Goal: Information Seeking & Learning: Learn about a topic

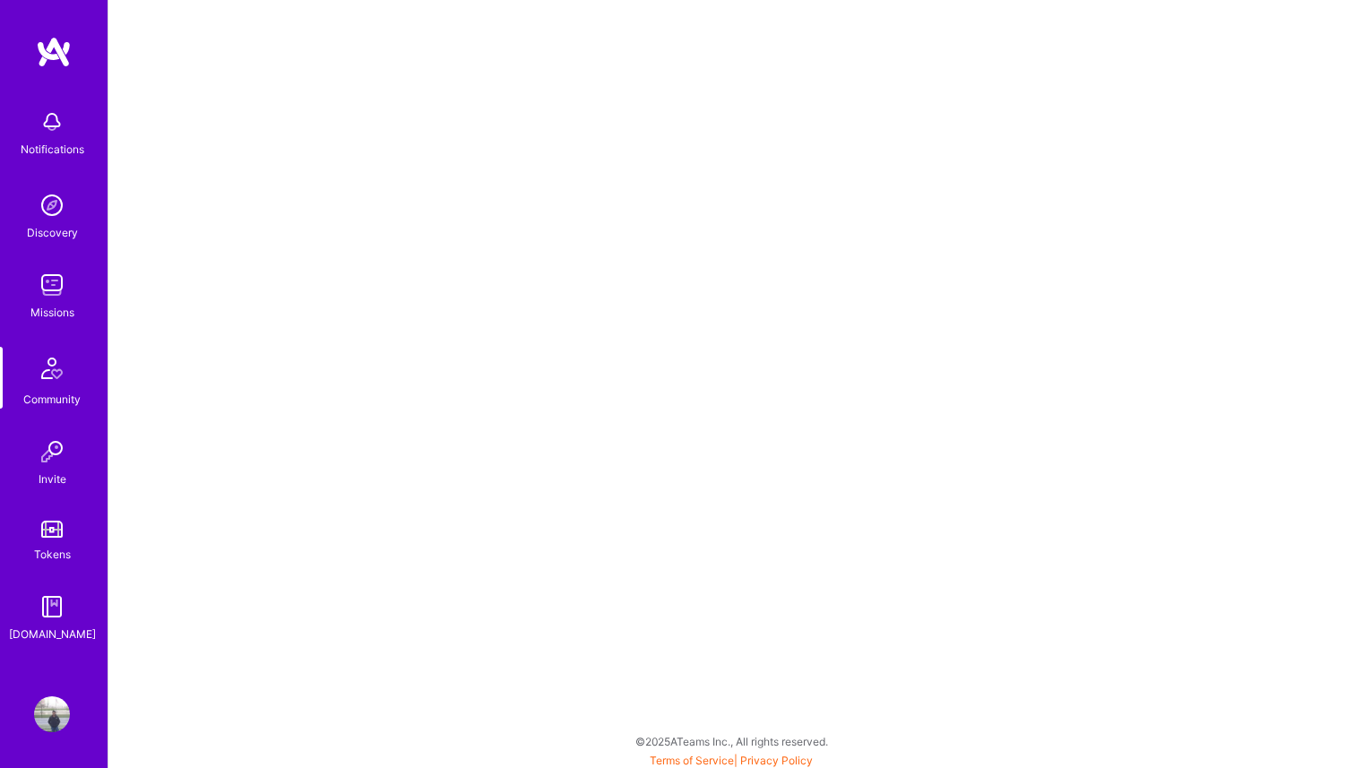
click at [52, 53] on img at bounding box center [54, 52] width 36 height 32
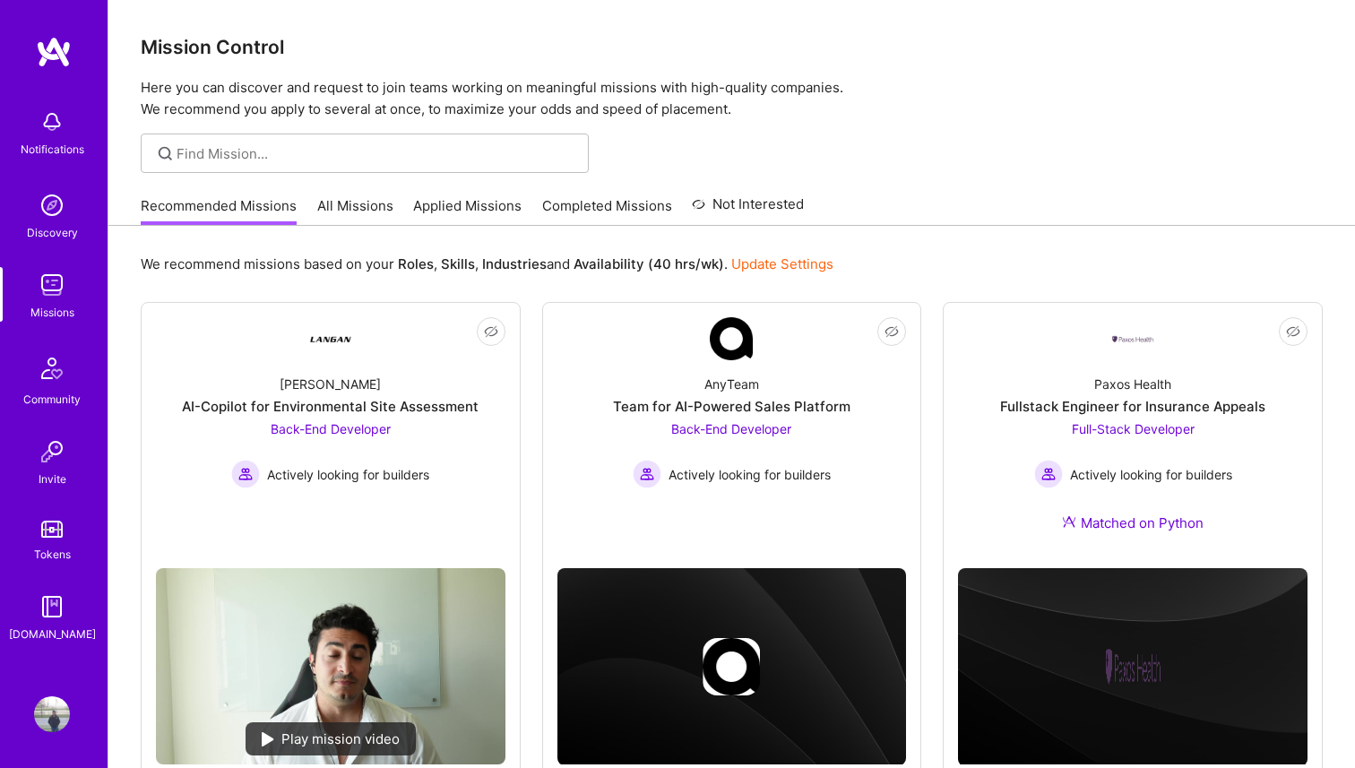
click at [328, 209] on link "All Missions" at bounding box center [355, 211] width 76 height 30
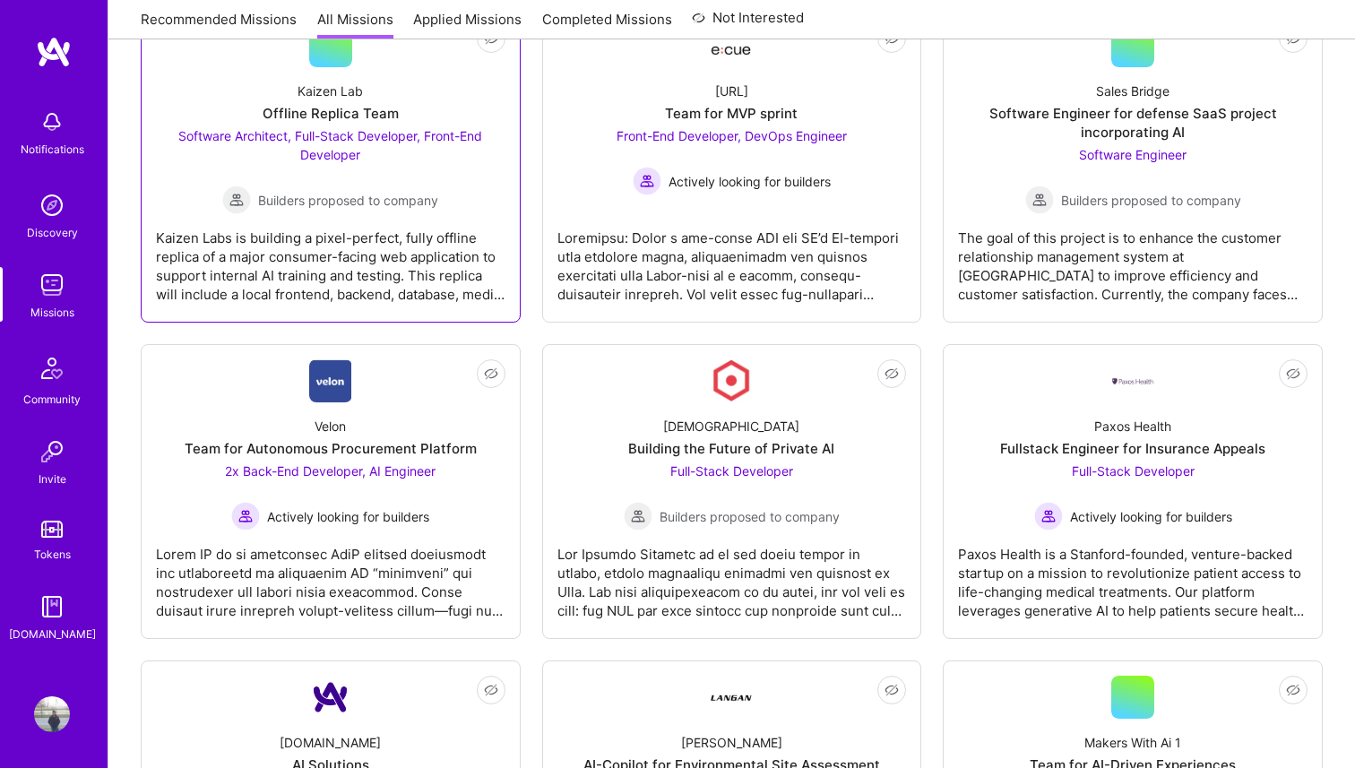
scroll to position [1807, 0]
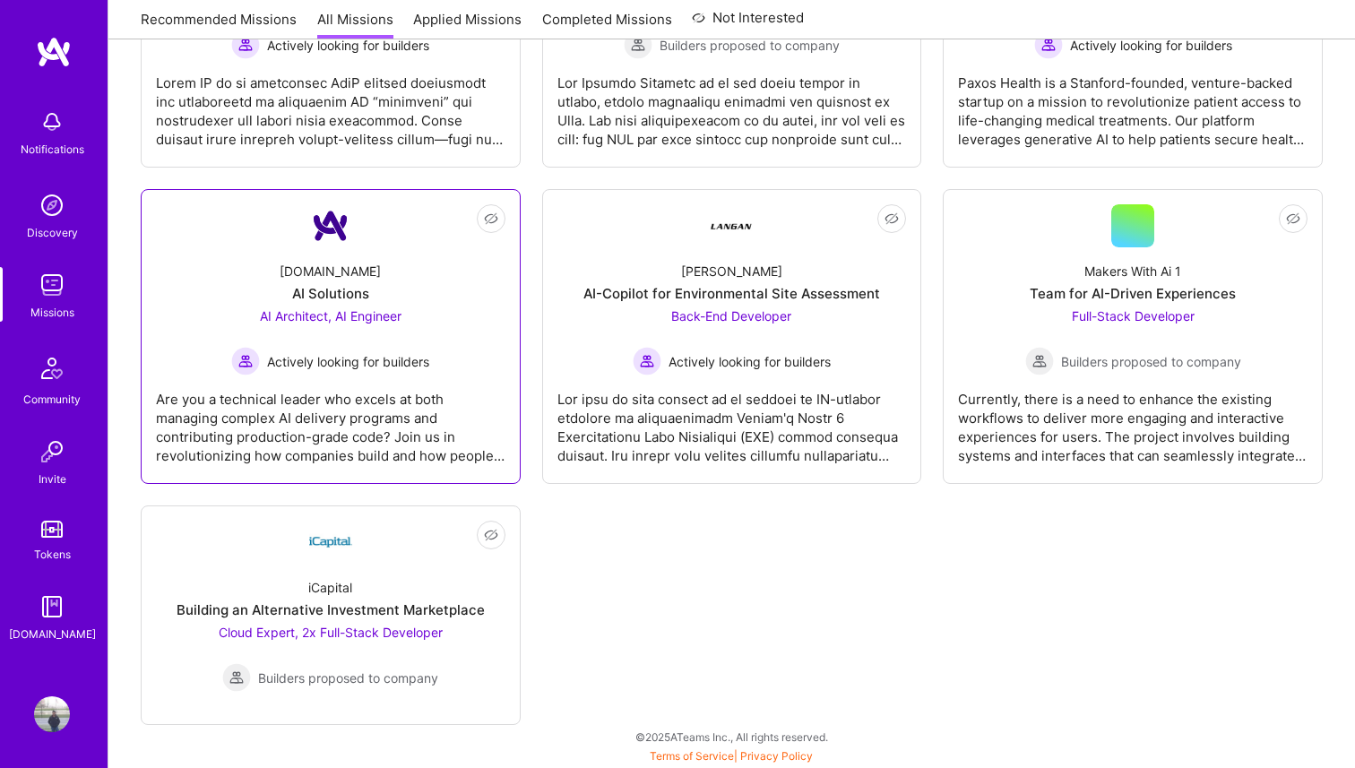
click at [360, 396] on div "Are you a technical leader who excels at both managing complex AI delivery prog…" at bounding box center [331, 421] width 350 height 90
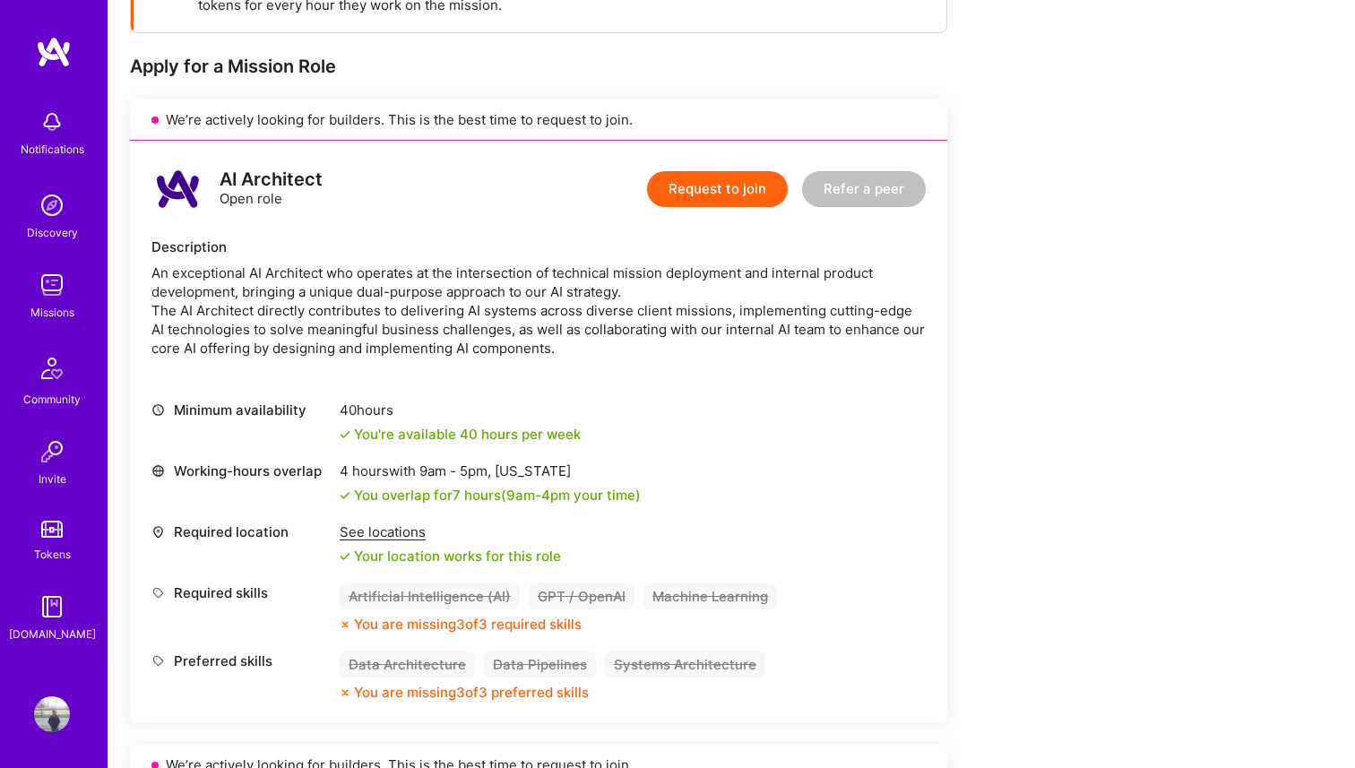
scroll to position [425, 0]
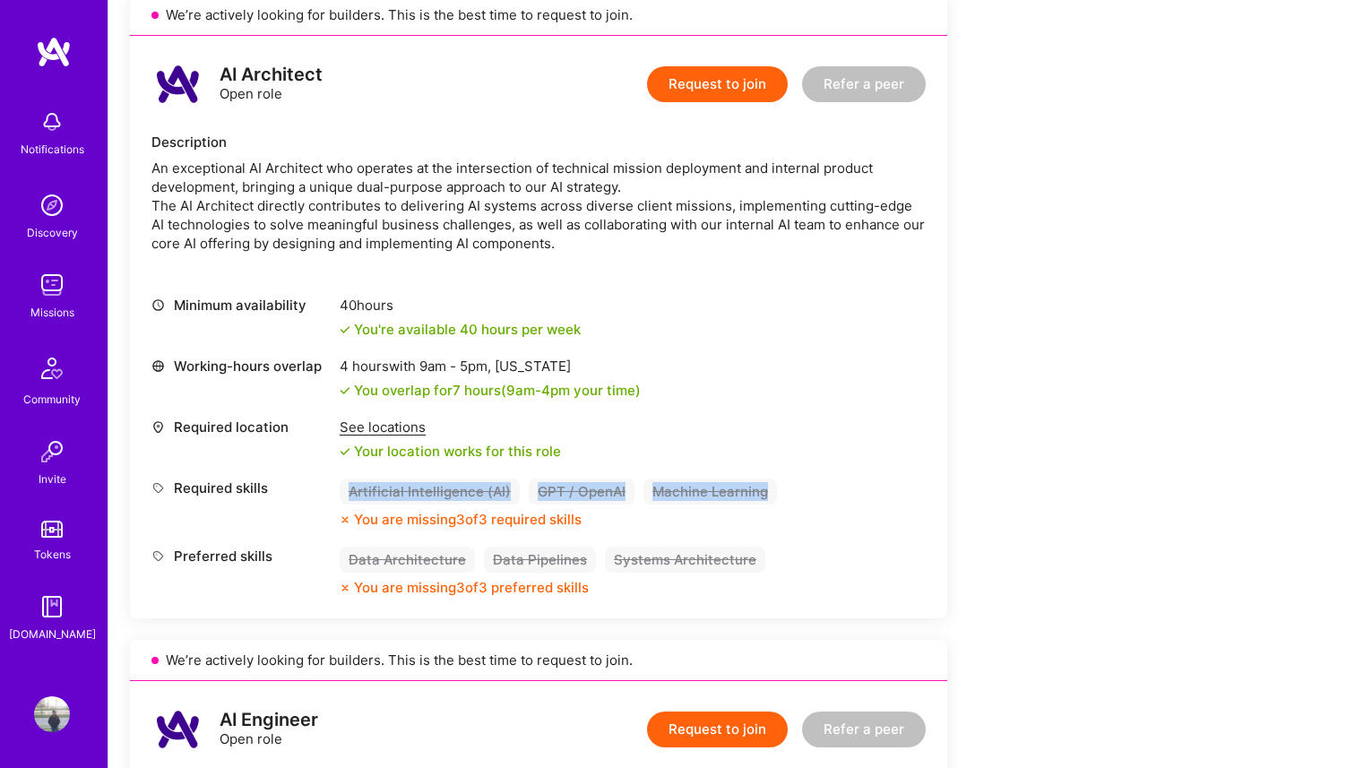
drag, startPoint x: 342, startPoint y: 490, endPoint x: 793, endPoint y: 491, distance: 450.8
click at [793, 491] on div "Required skills Artificial Intelligence (AI) GPT / OpenAI Machine Learning You …" at bounding box center [538, 504] width 774 height 50
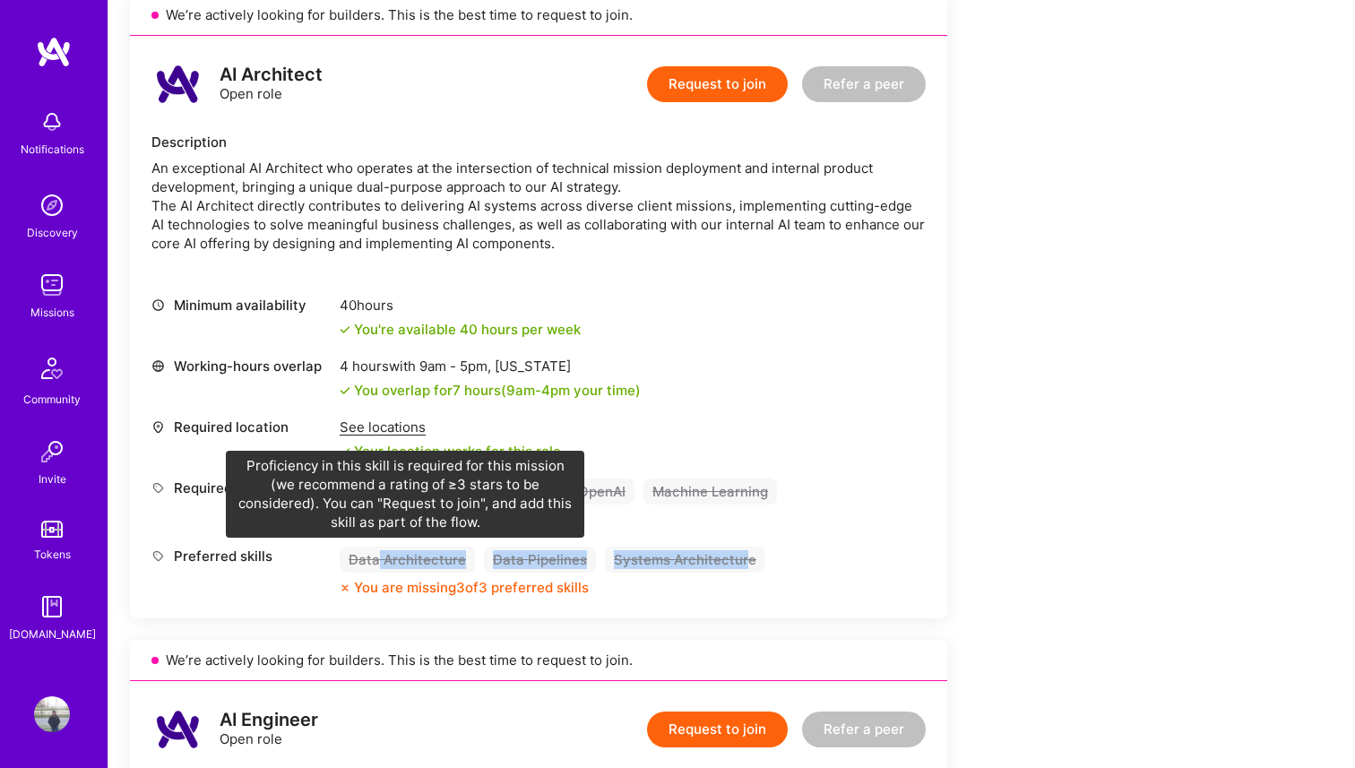
drag, startPoint x: 738, startPoint y: 559, endPoint x: 378, endPoint y: 561, distance: 360.3
click at [377, 561] on div "Data Architecture Data Pipelines Systems Architecture" at bounding box center [553, 560] width 426 height 26
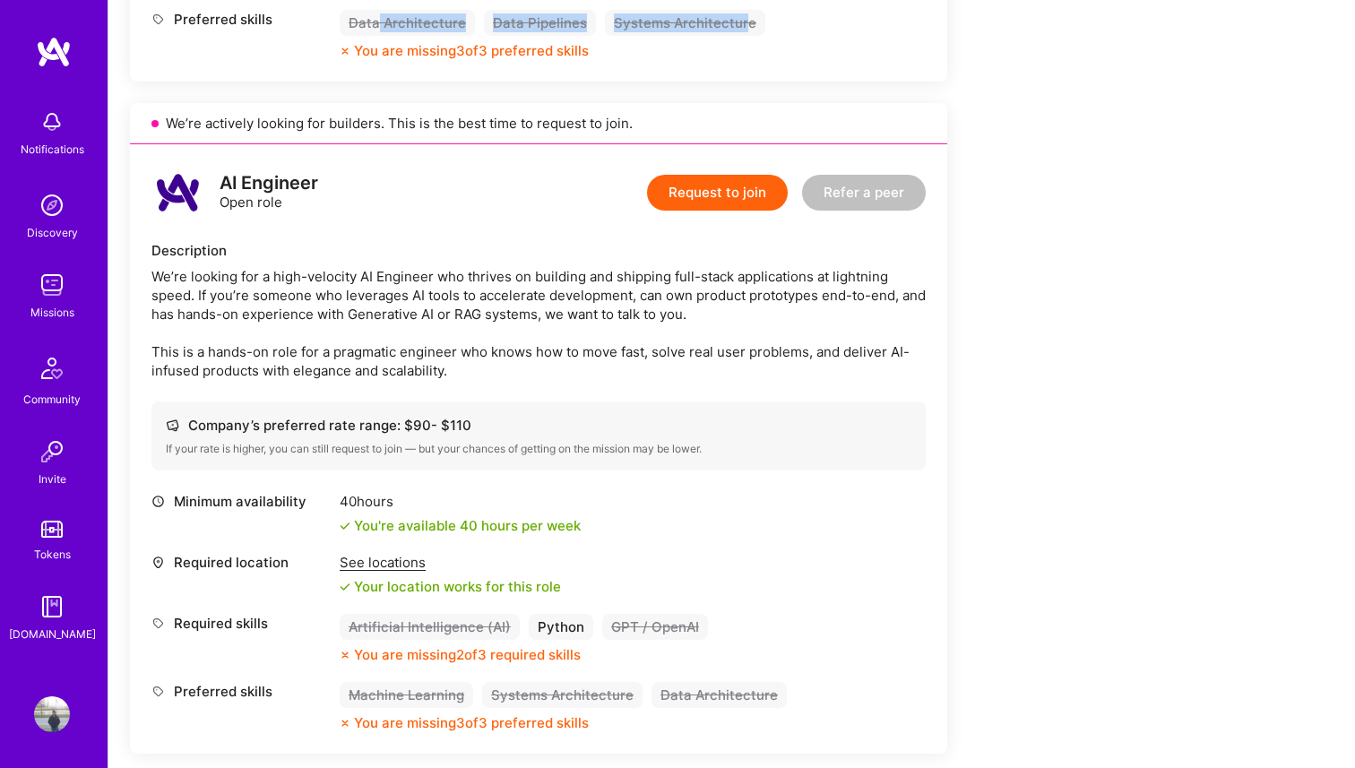
scroll to position [1162, 0]
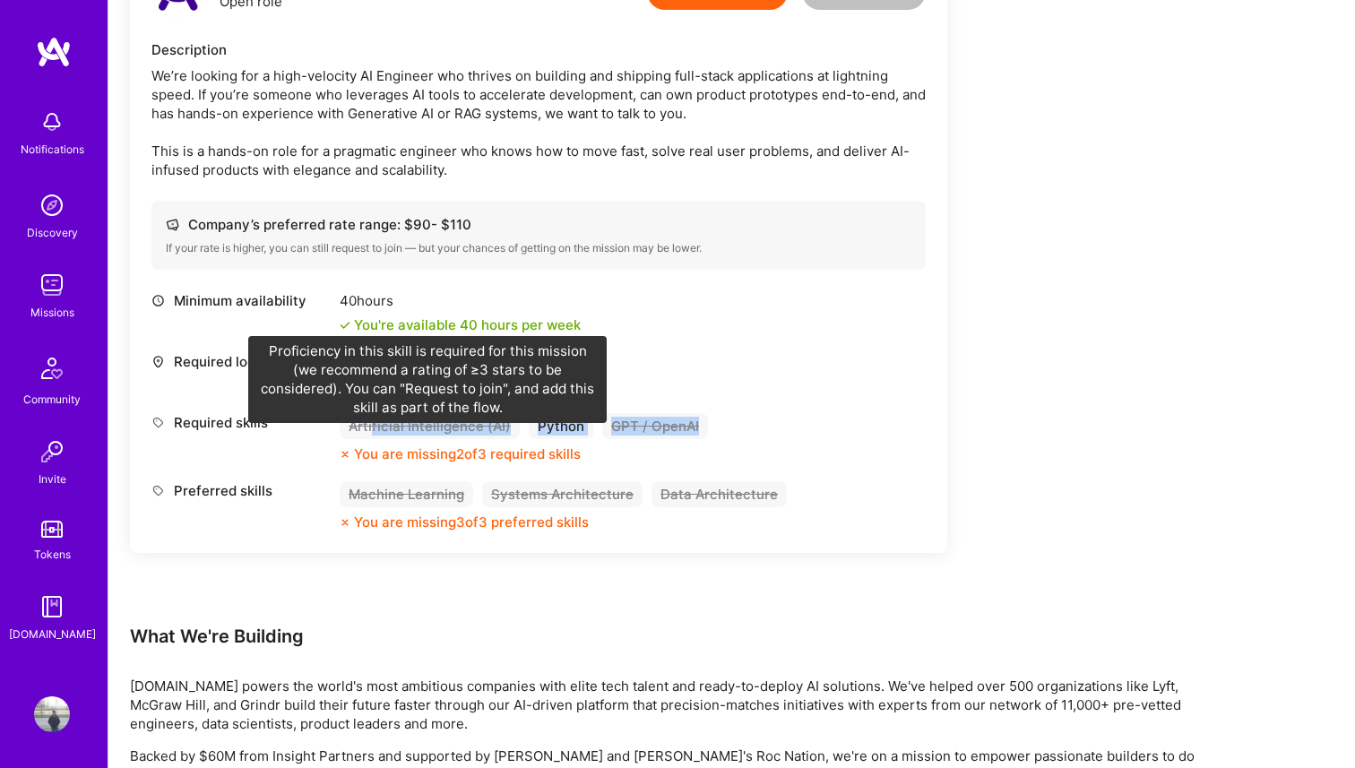
drag, startPoint x: 351, startPoint y: 459, endPoint x: 371, endPoint y: 444, distance: 24.9
click at [371, 444] on div "Artificial Intelligence (AI) Python GPT / OpenAI You are missing 2 of 3 require…" at bounding box center [524, 438] width 368 height 50
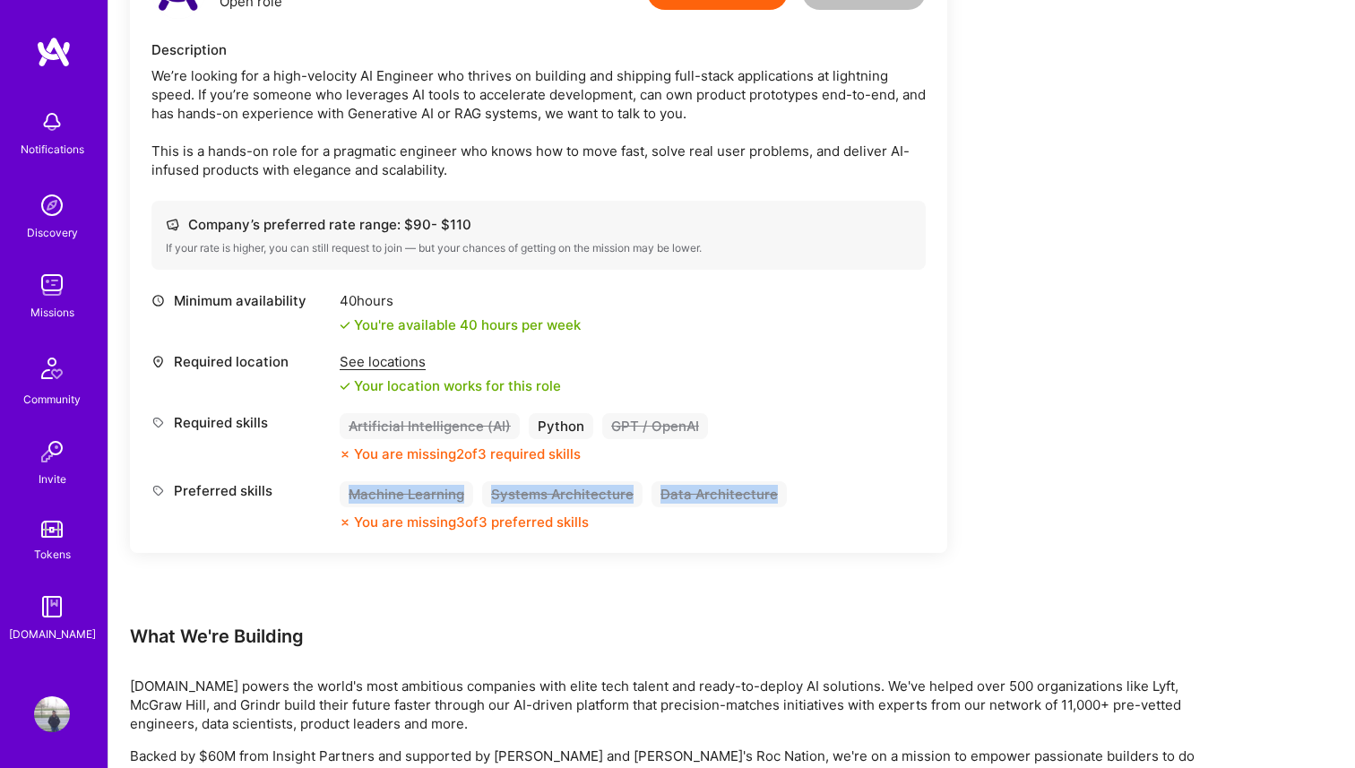
drag, startPoint x: 350, startPoint y: 516, endPoint x: 833, endPoint y: 514, distance: 483.1
click at [833, 514] on div "Preferred skills Machine Learning Systems Architecture Data Architecture You ar…" at bounding box center [538, 506] width 774 height 50
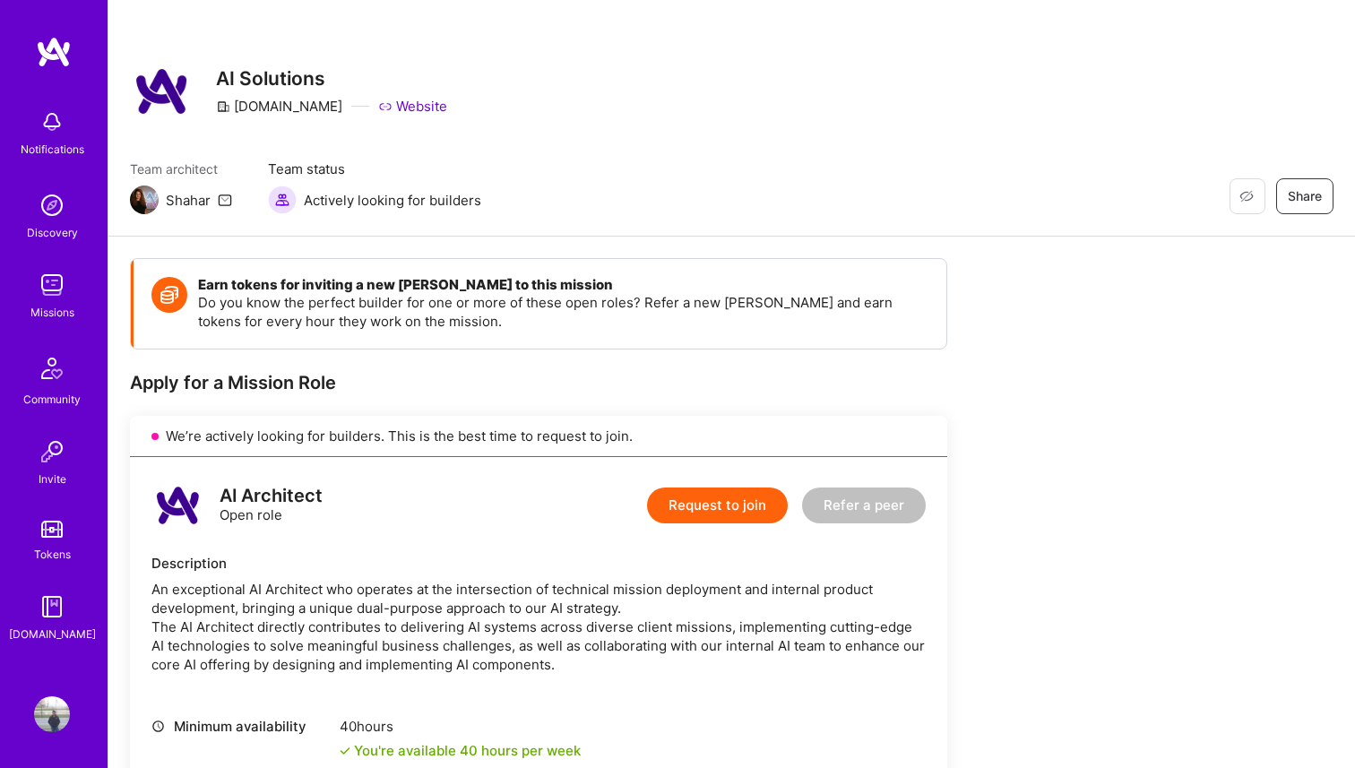
scroll to position [0, 0]
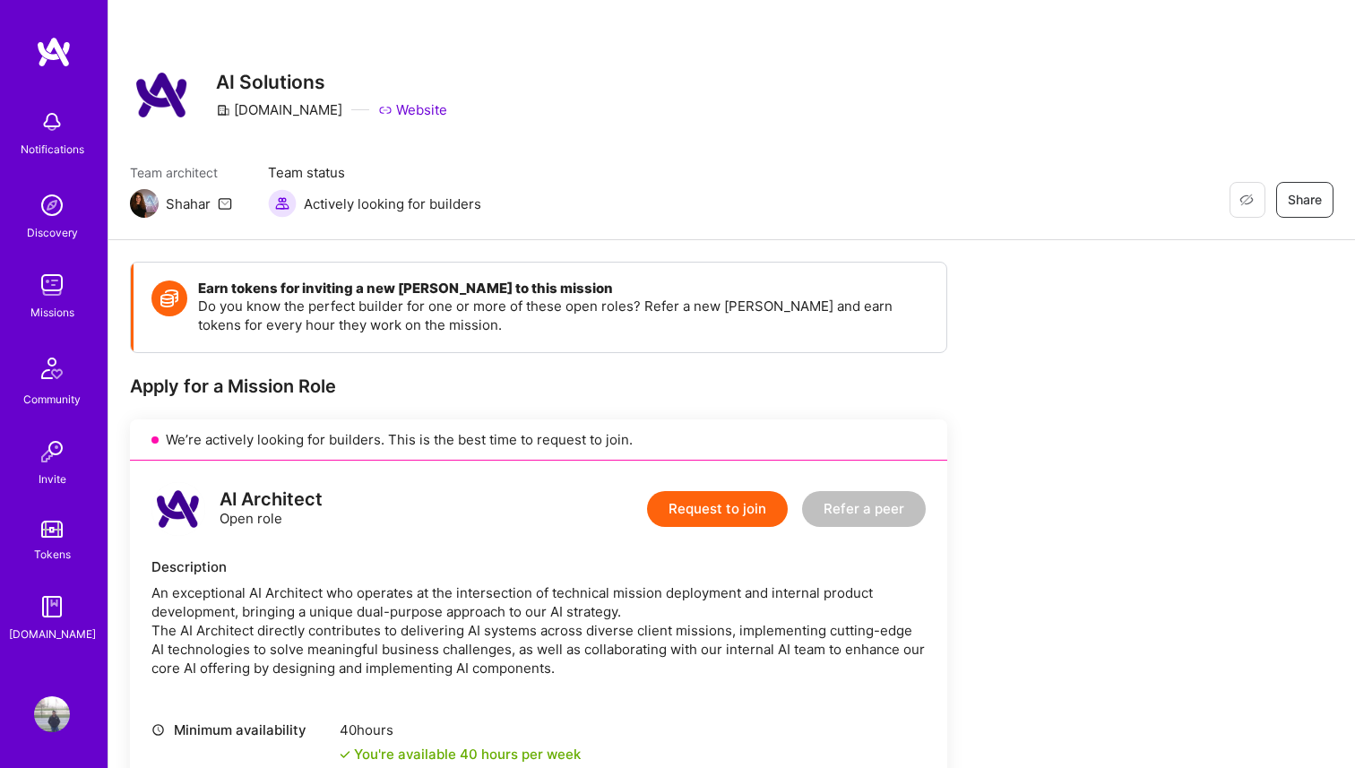
click at [44, 280] on img at bounding box center [52, 285] width 36 height 36
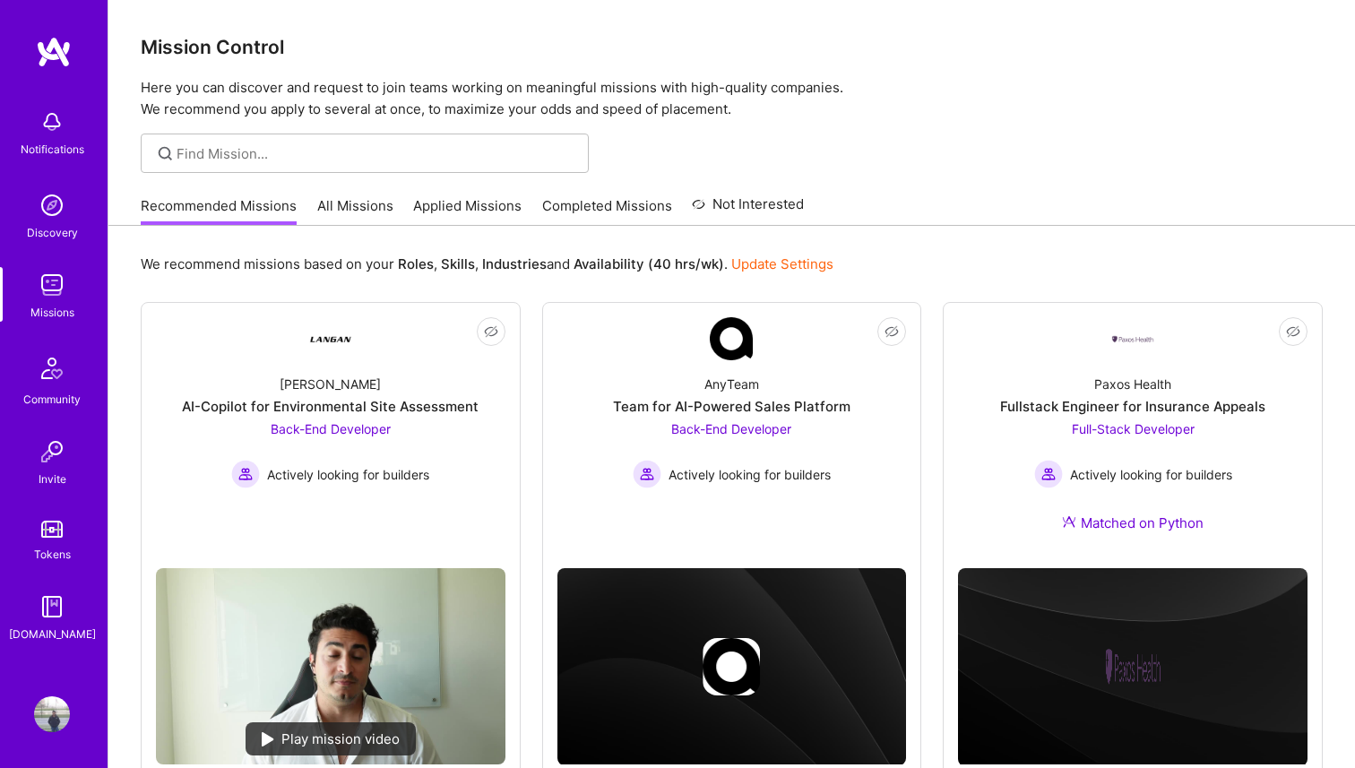
click at [369, 200] on link "All Missions" at bounding box center [355, 211] width 76 height 30
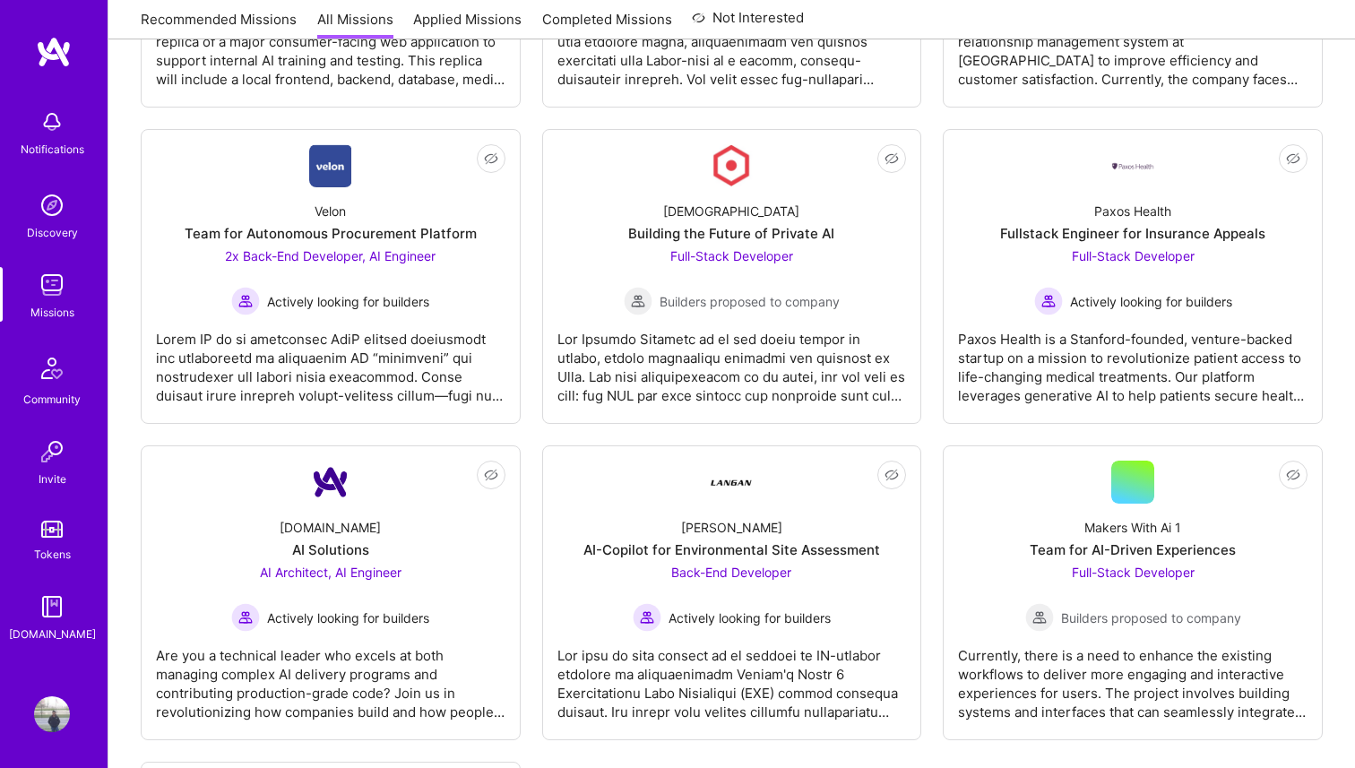
scroll to position [1807, 0]
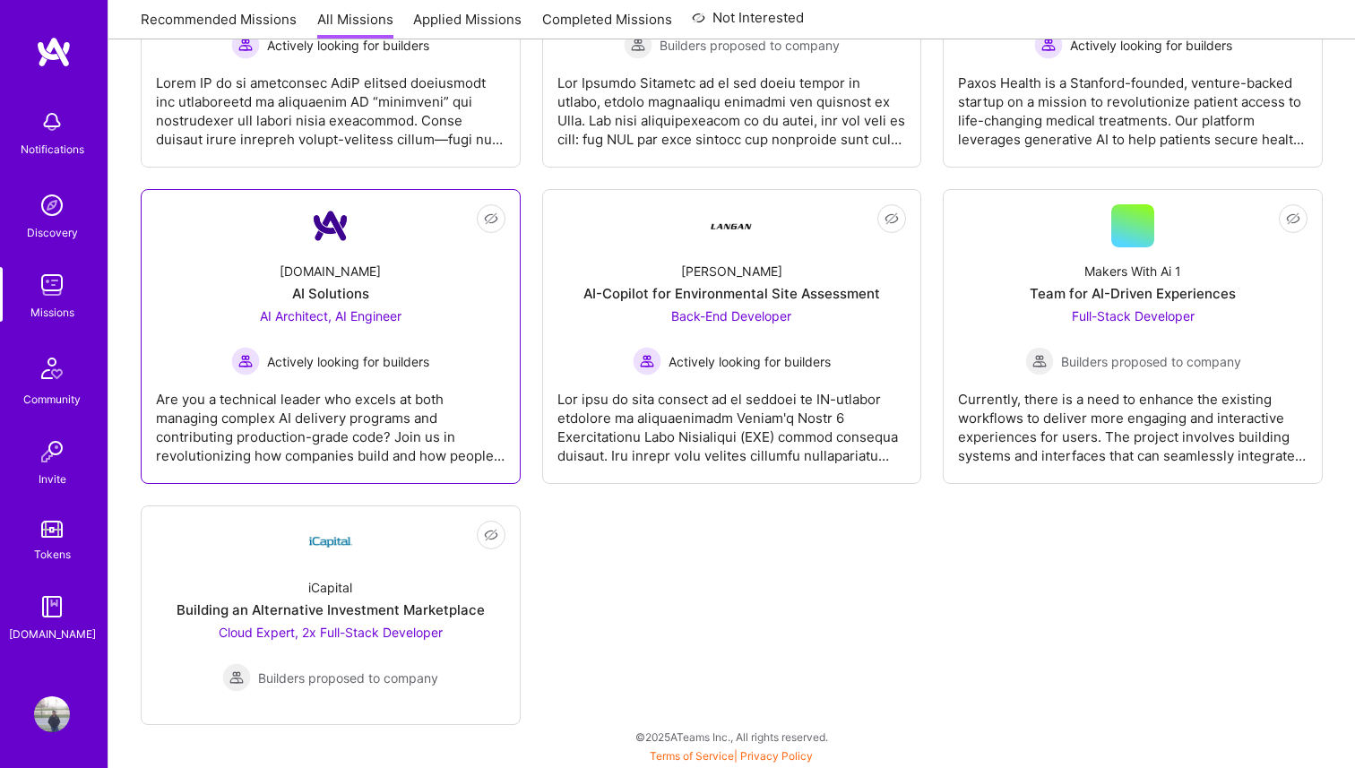
click at [358, 253] on div "[DOMAIN_NAME] AI Solutions AI Architect, AI Engineer Actively looking for build…" at bounding box center [331, 311] width 350 height 128
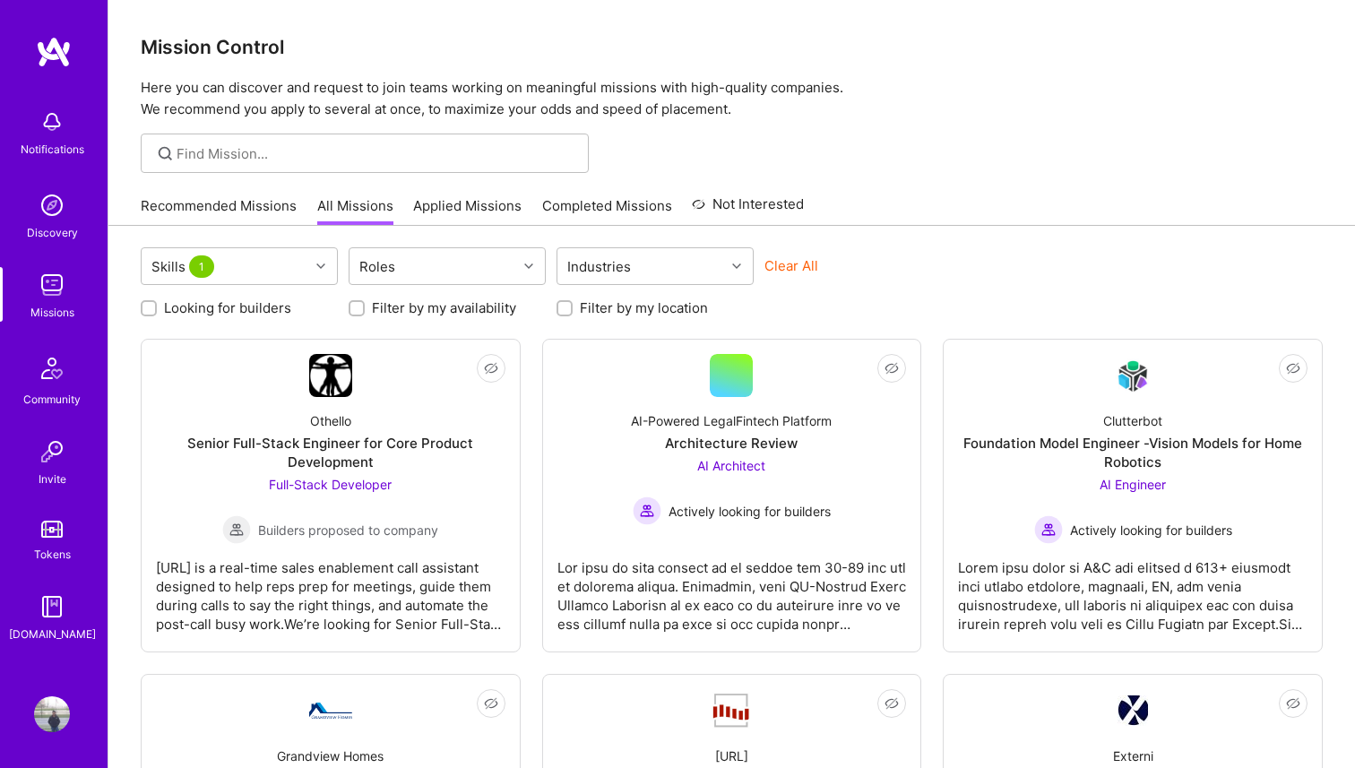
scroll to position [1807, 0]
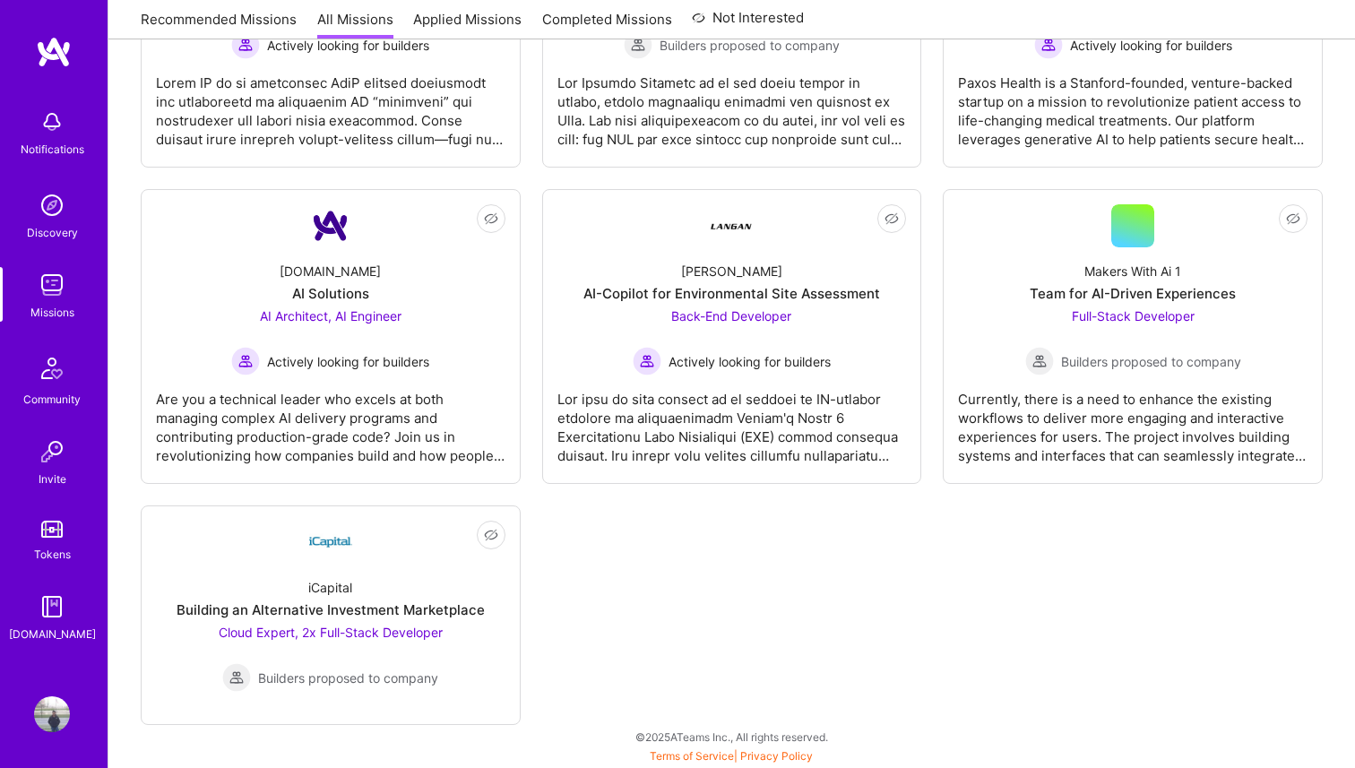
click at [59, 285] on img at bounding box center [52, 285] width 36 height 36
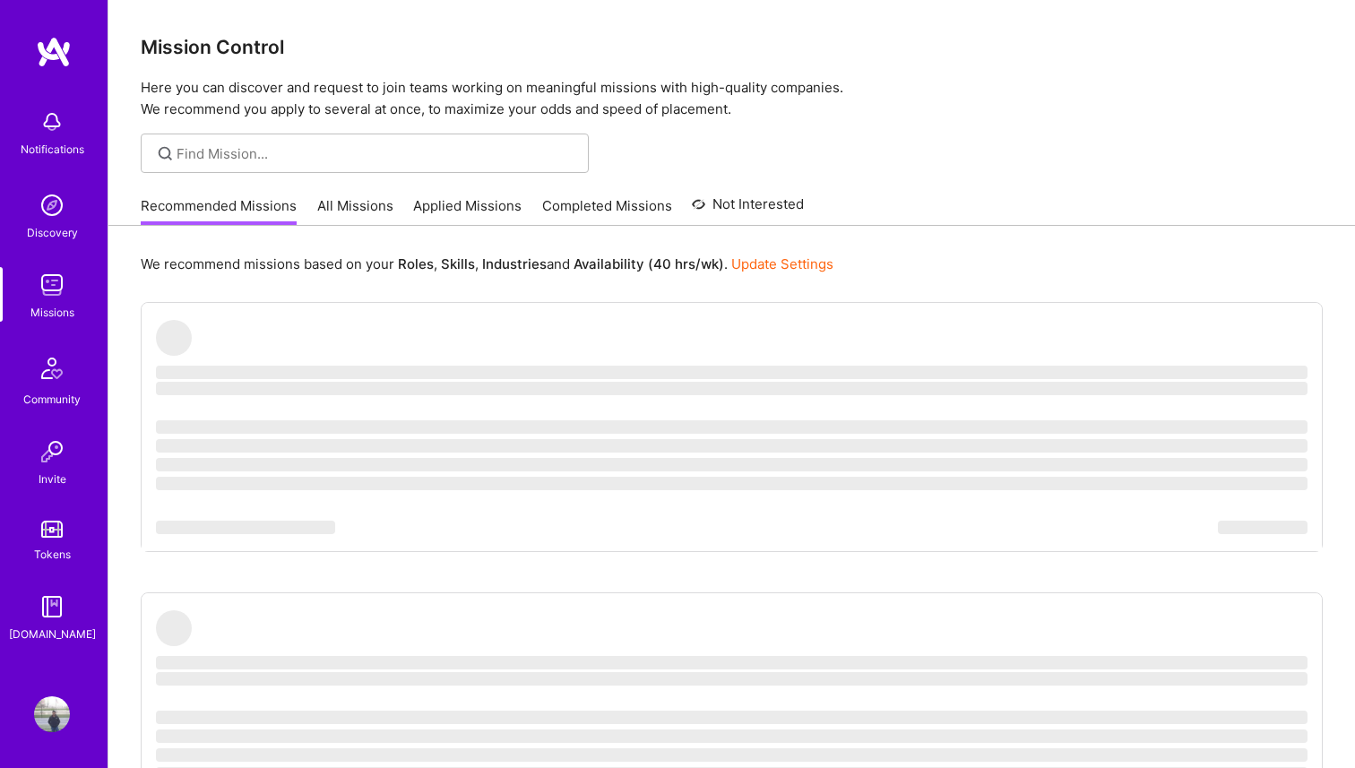
click at [59, 285] on img at bounding box center [52, 285] width 36 height 36
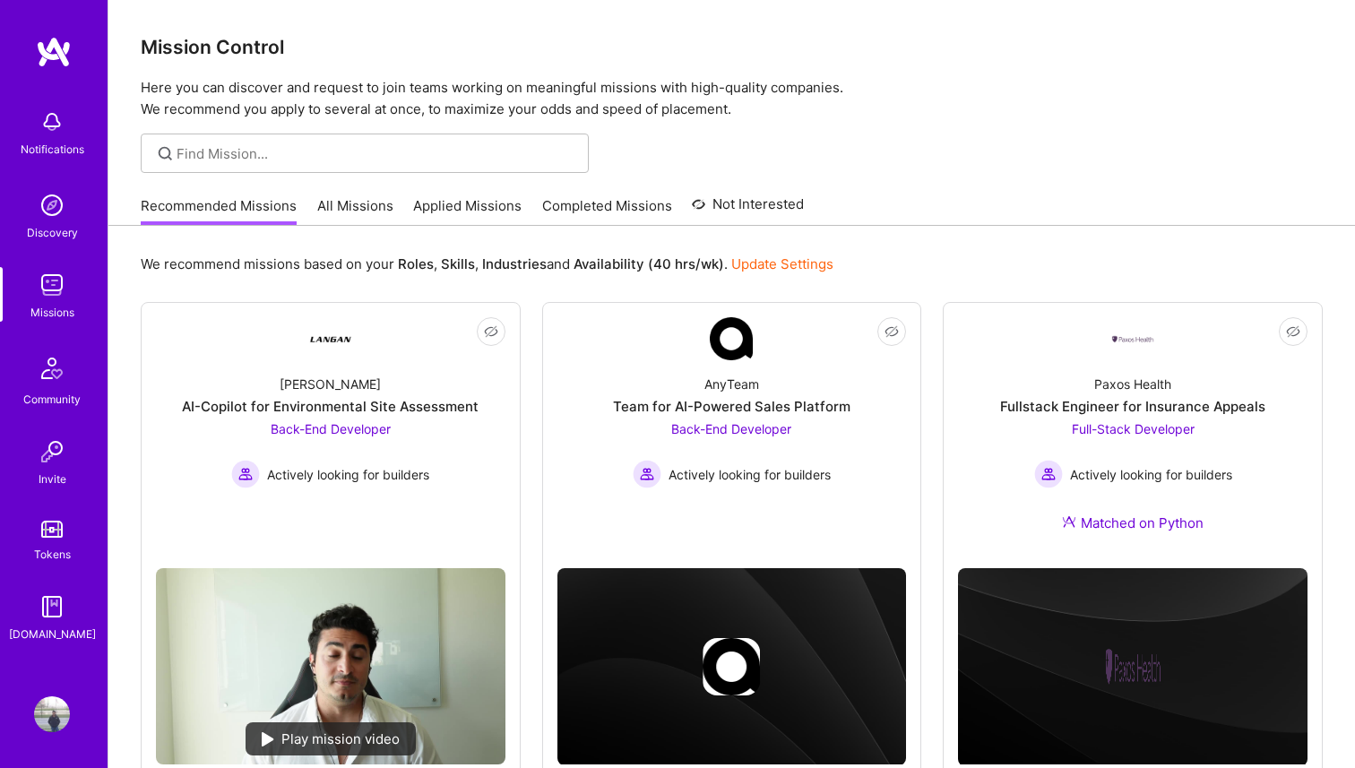
click at [438, 207] on link "Applied Missions" at bounding box center [467, 211] width 108 height 30
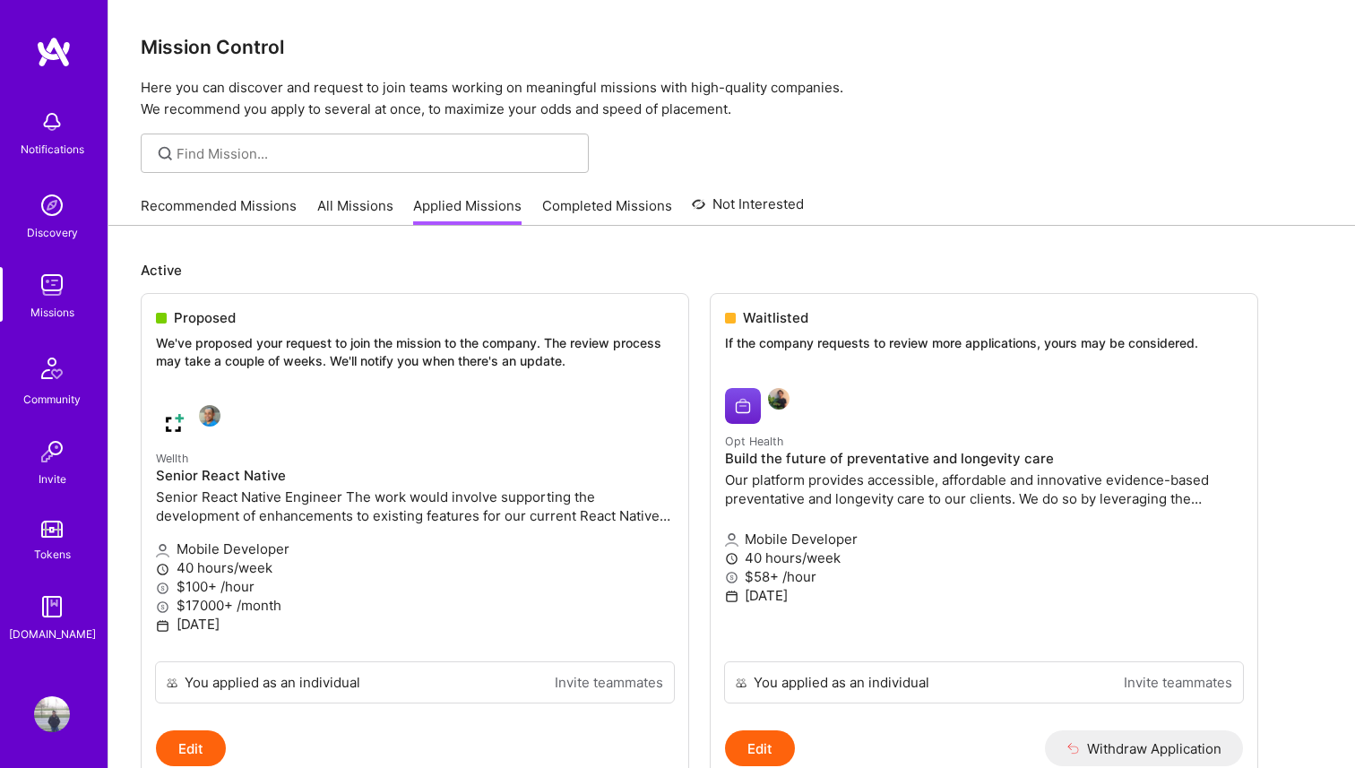
click at [364, 209] on link "All Missions" at bounding box center [355, 211] width 76 height 30
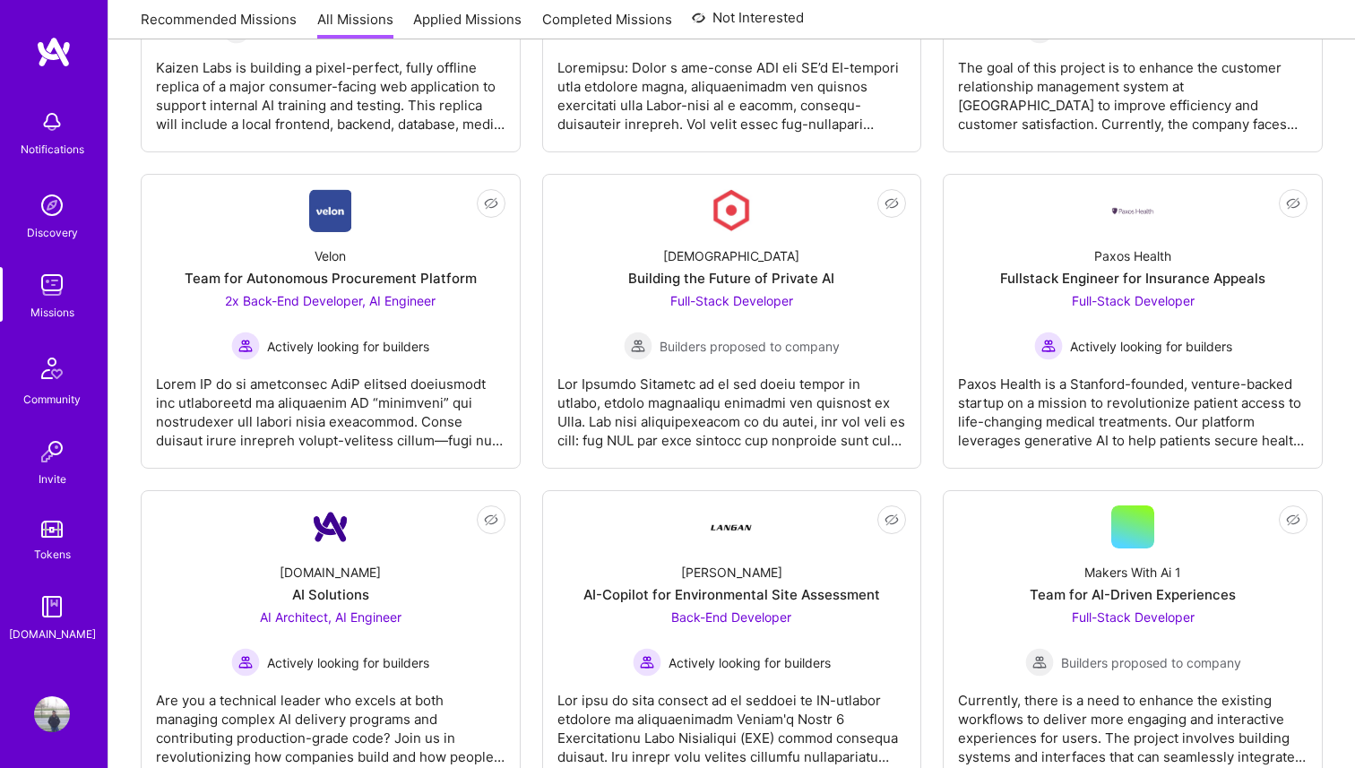
scroll to position [1807, 0]
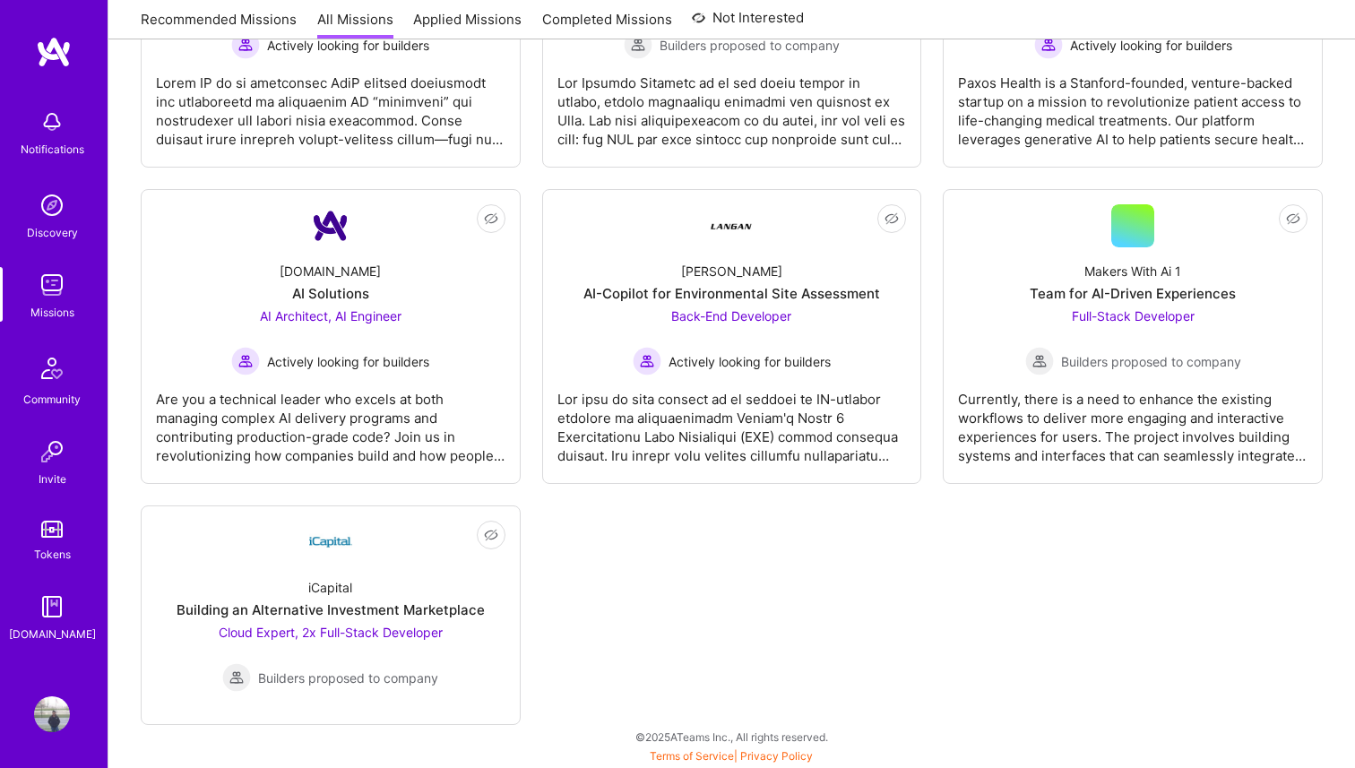
click at [49, 286] on img at bounding box center [52, 285] width 36 height 36
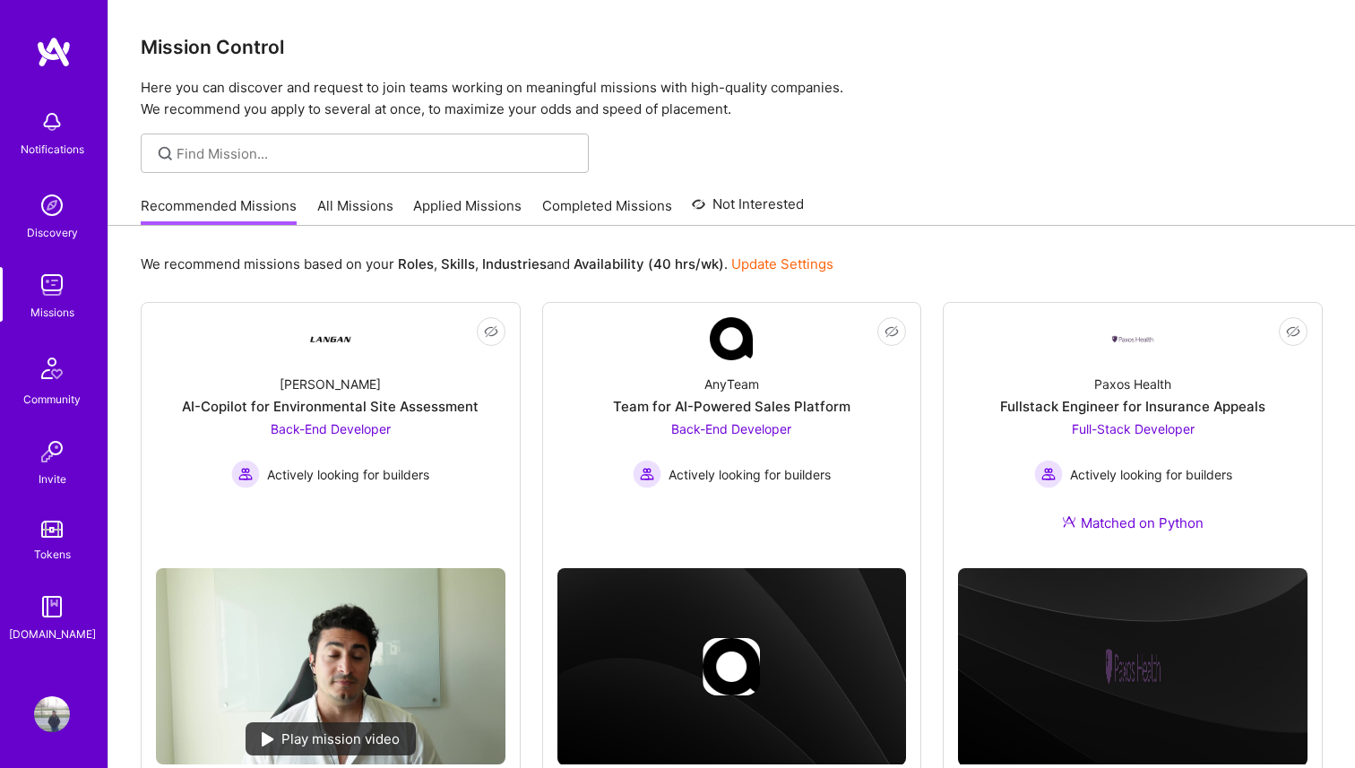
click at [11, 189] on link "Discovery" at bounding box center [51, 214] width 111 height 55
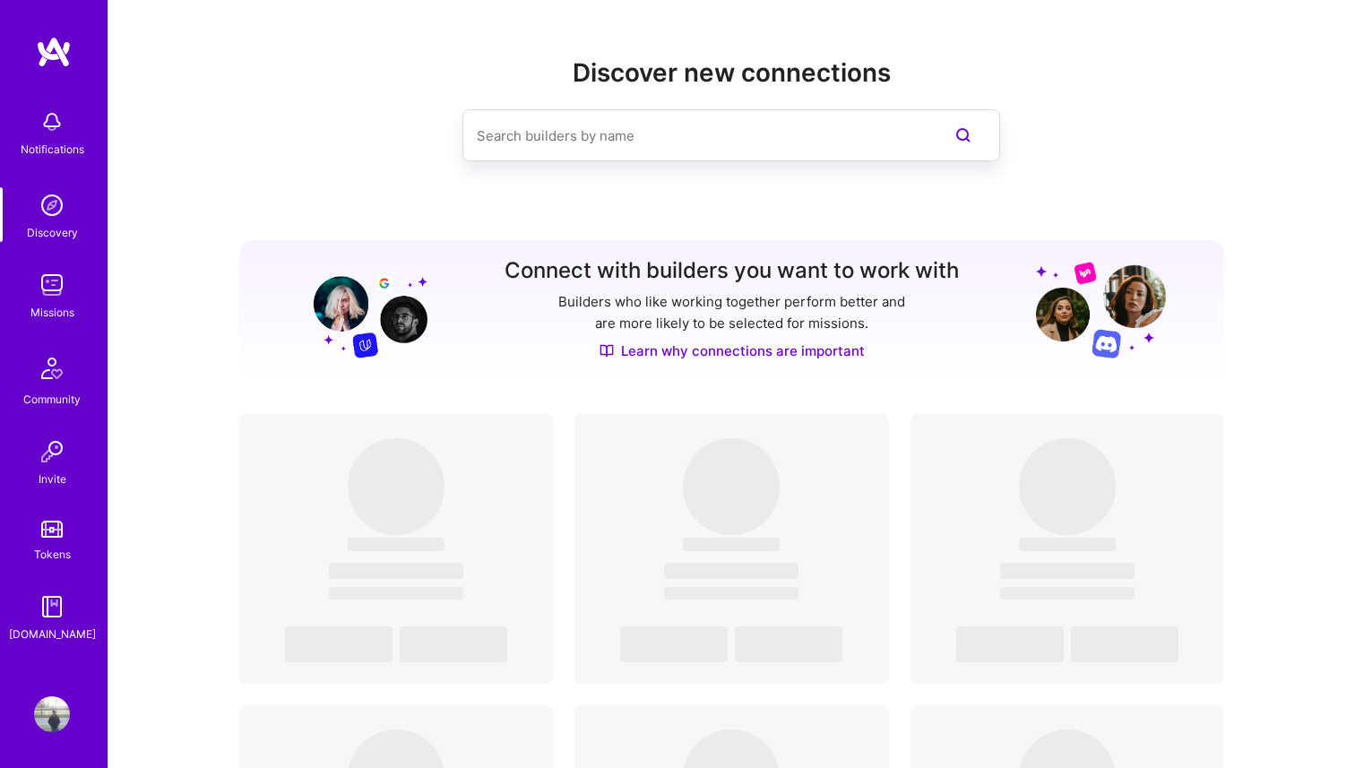
click at [46, 289] on img at bounding box center [52, 285] width 36 height 36
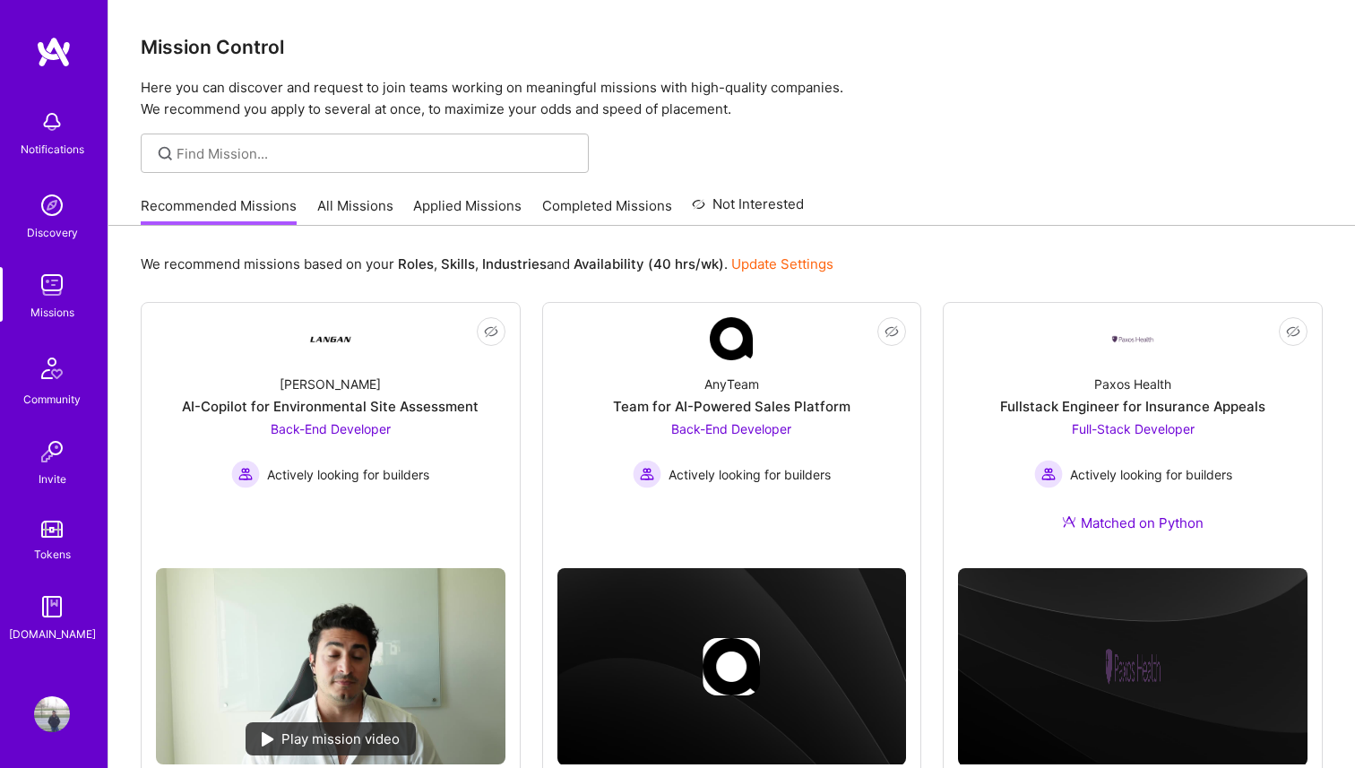
click at [1235, 150] on div at bounding box center [731, 153] width 1247 height 39
click at [376, 220] on link "All Missions" at bounding box center [355, 211] width 76 height 30
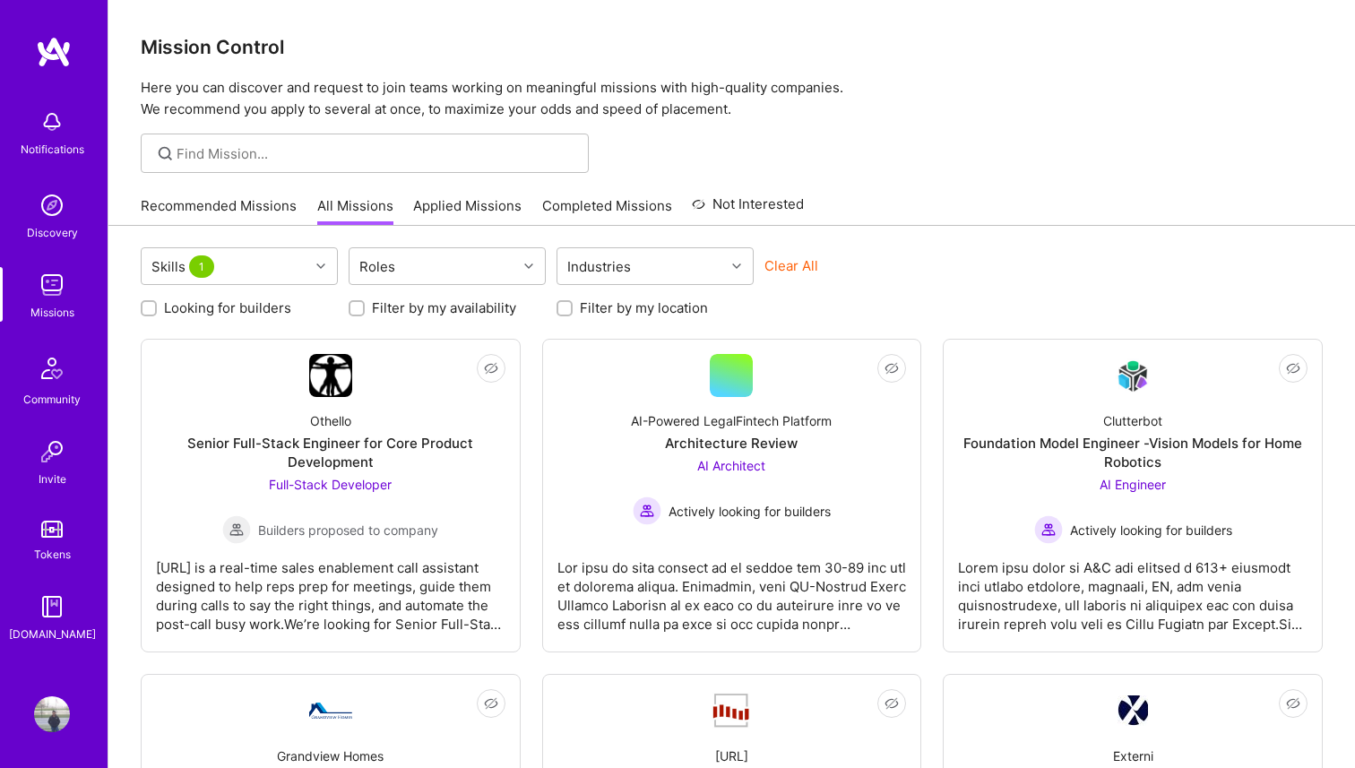
click at [488, 209] on link "Applied Missions" at bounding box center [467, 211] width 108 height 30
